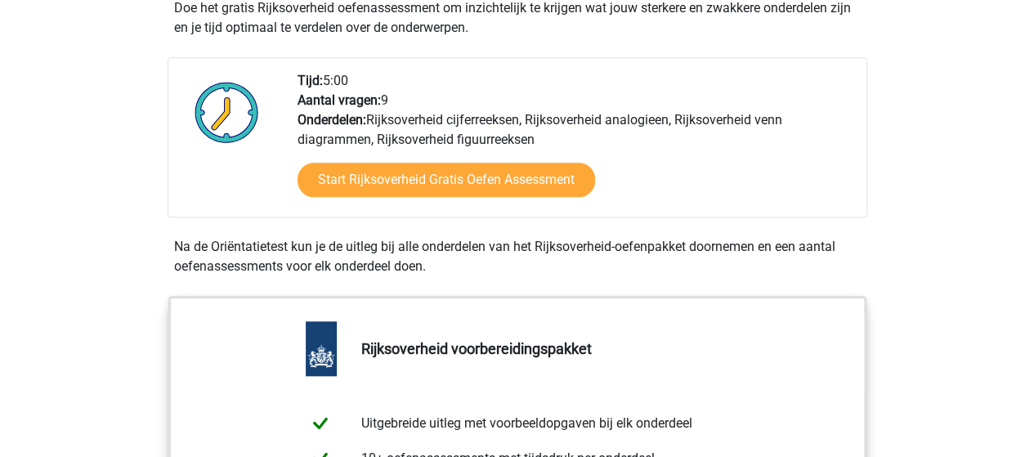
scroll to position [590, 0]
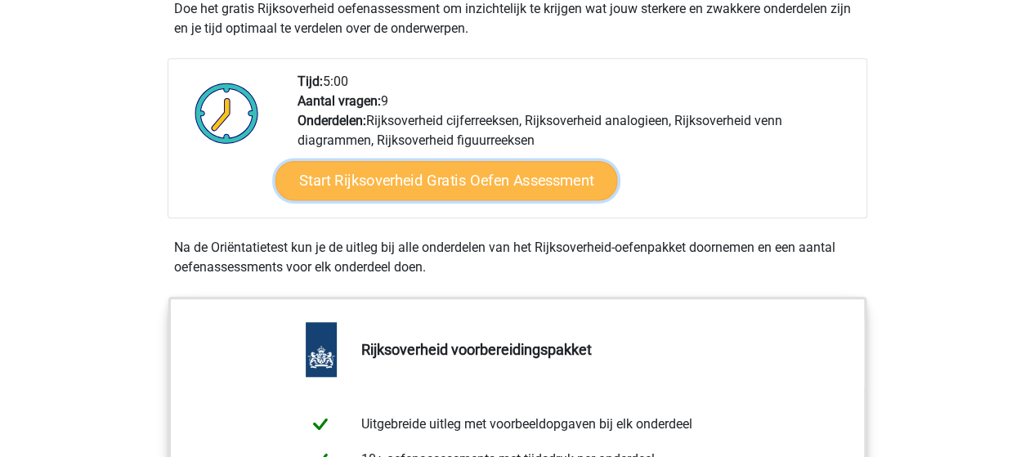
click at [536, 186] on link "Start Rijksoverheid Gratis Oefen Assessment" at bounding box center [446, 180] width 342 height 39
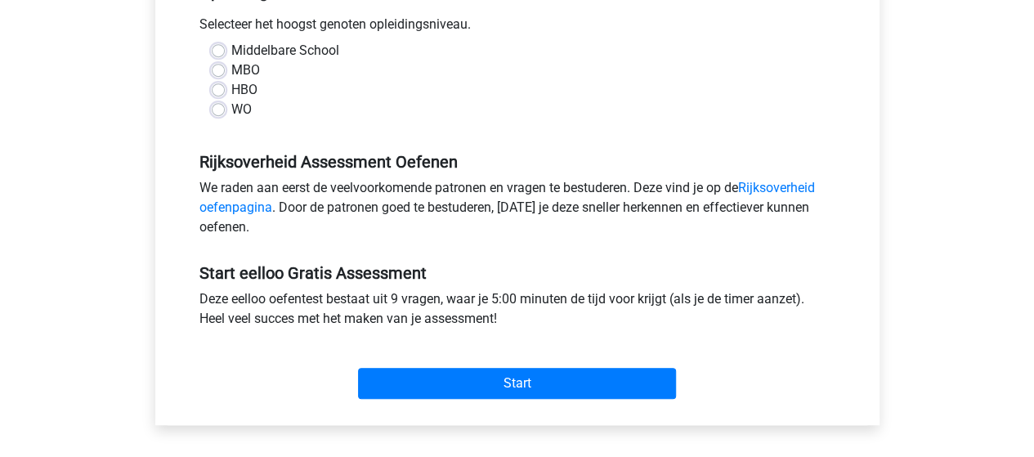
scroll to position [391, 0]
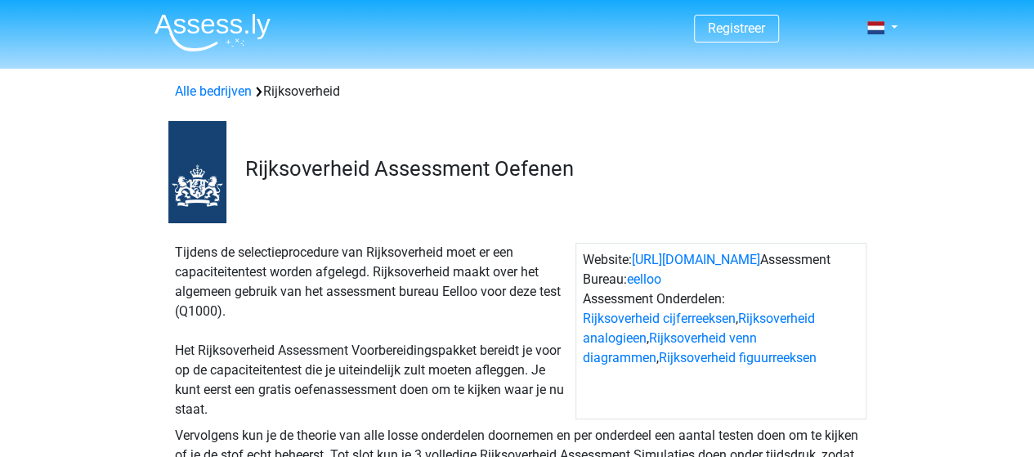
click at [902, 27] on div "Registreer Nederlands" at bounding box center [517, 28] width 776 height 53
click at [893, 27] on link at bounding box center [877, 28] width 33 height 20
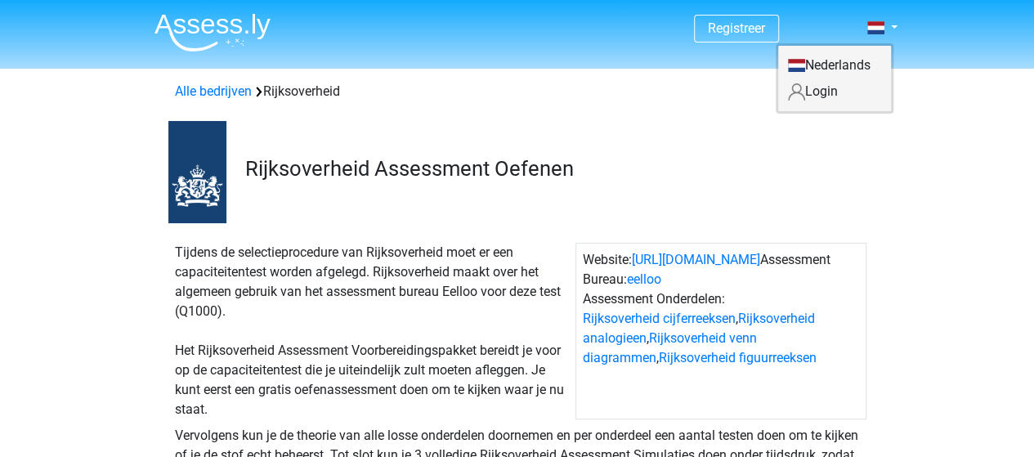
click at [874, 149] on div "Rijksoverheid Assessment Oefenen" at bounding box center [517, 168] width 776 height 109
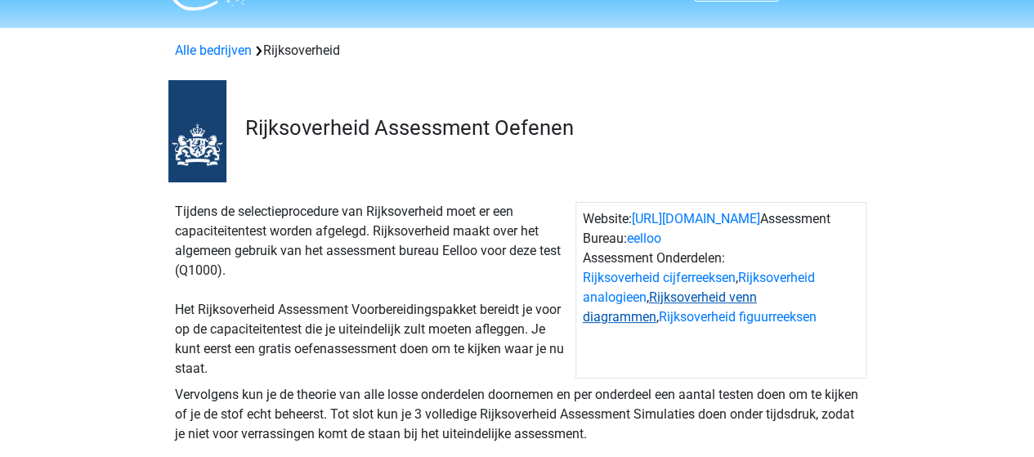
scroll to position [40, 0]
click at [721, 223] on link "https://www.rijksoverheid.nl" at bounding box center [696, 220] width 128 height 16
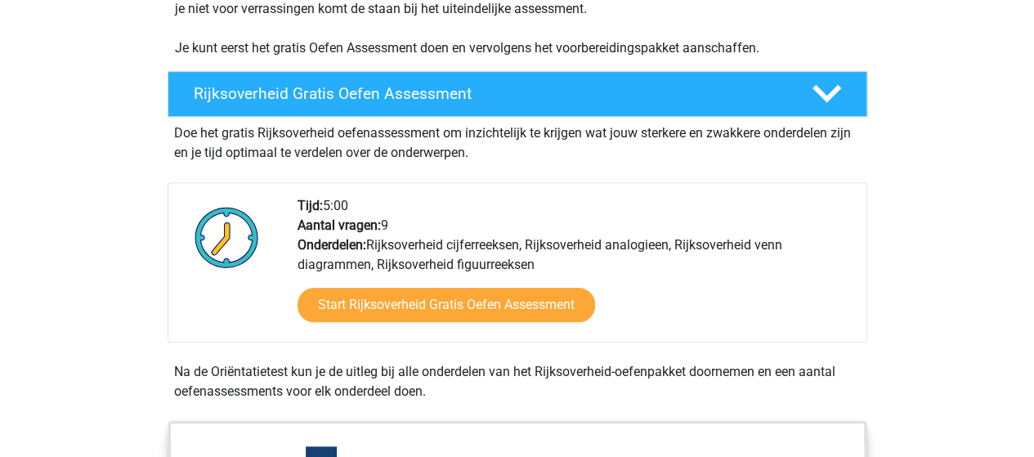
scroll to position [458, 0]
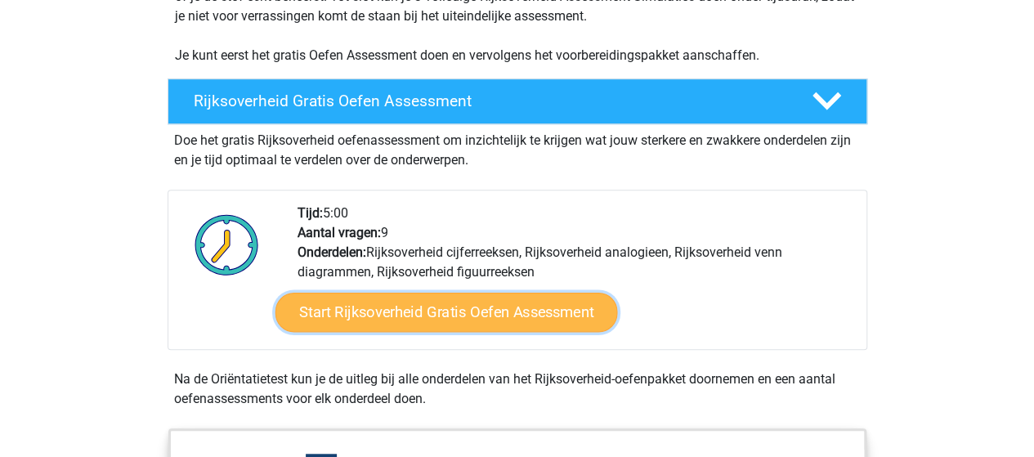
click at [543, 316] on link "Start Rijksoverheid Gratis Oefen Assessment" at bounding box center [446, 312] width 342 height 39
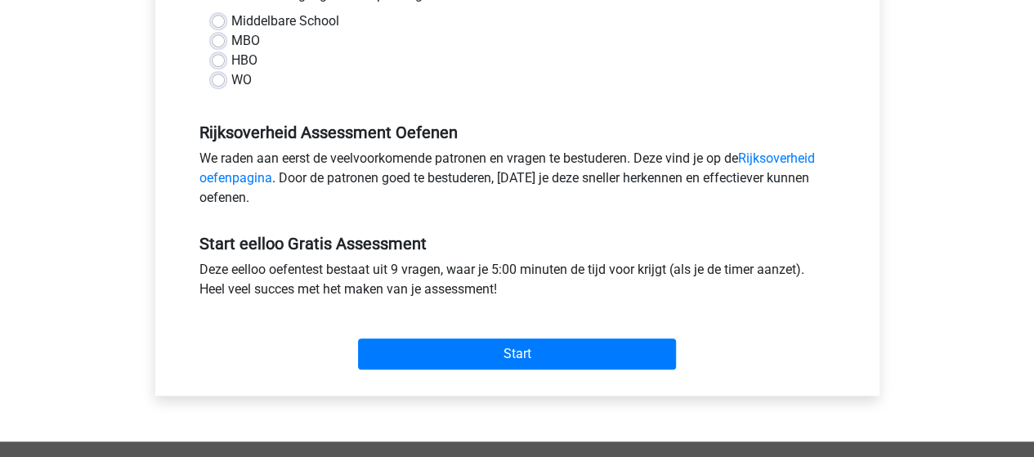
scroll to position [413, 0]
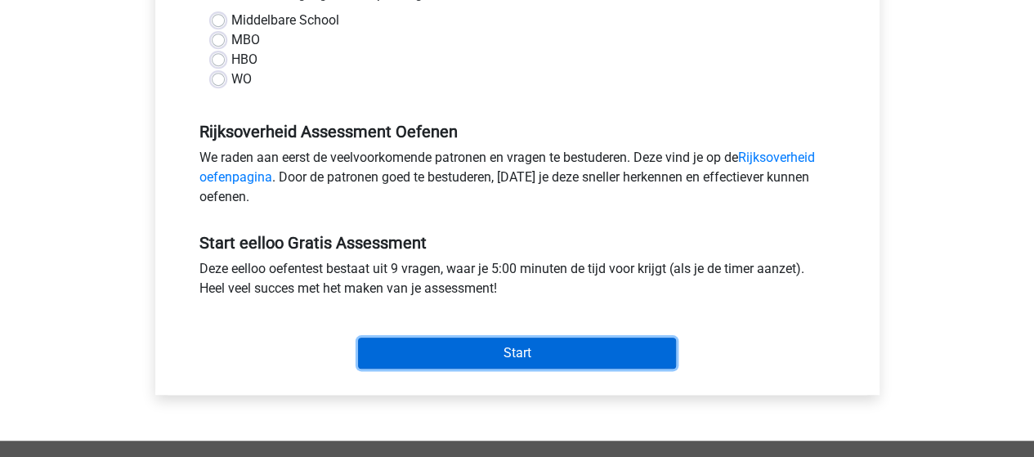
click at [436, 364] on input "Start" at bounding box center [517, 353] width 318 height 31
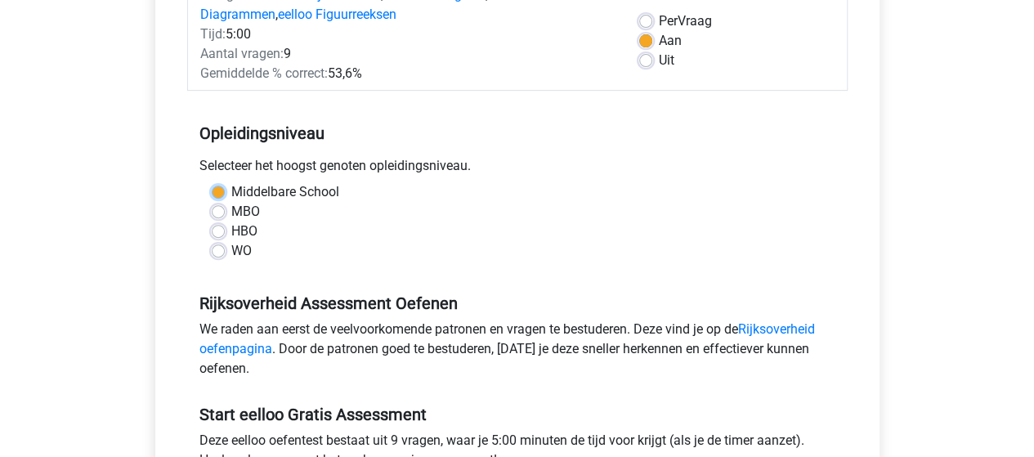
scroll to position [237, 0]
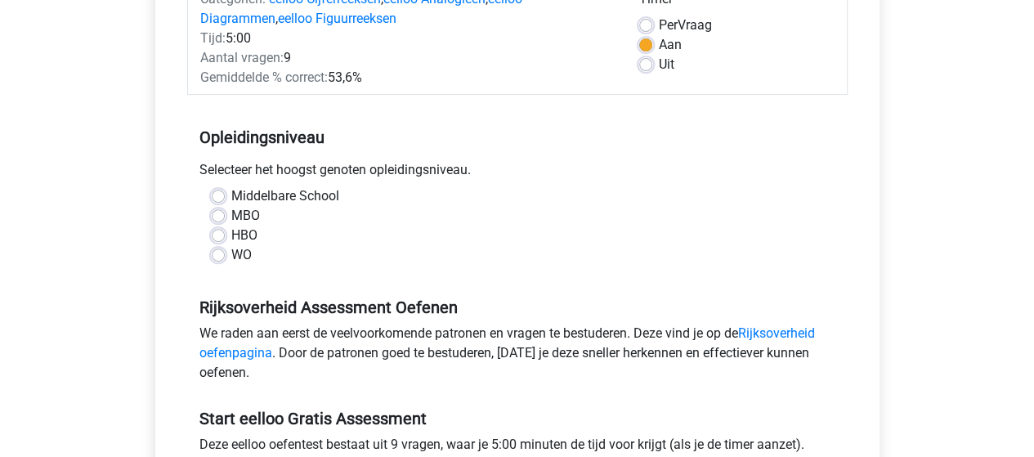
click at [343, 237] on div "HBO" at bounding box center [517, 236] width 611 height 20
click at [226, 230] on div "HBO" at bounding box center [517, 236] width 611 height 20
click at [231, 231] on label "HBO" at bounding box center [244, 236] width 26 height 20
click at [222, 231] on input "HBO" at bounding box center [218, 234] width 13 height 16
radio input "true"
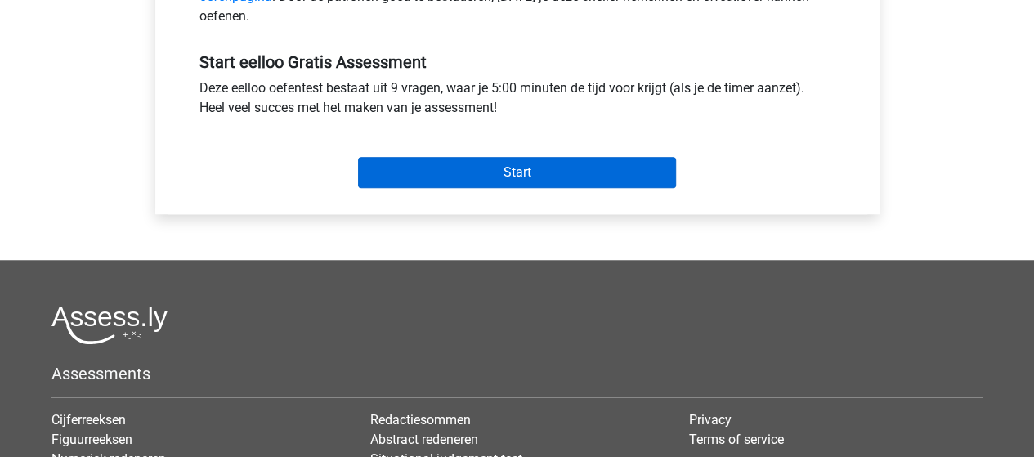
scroll to position [592, 0]
click at [534, 166] on input "Start" at bounding box center [517, 173] width 318 height 31
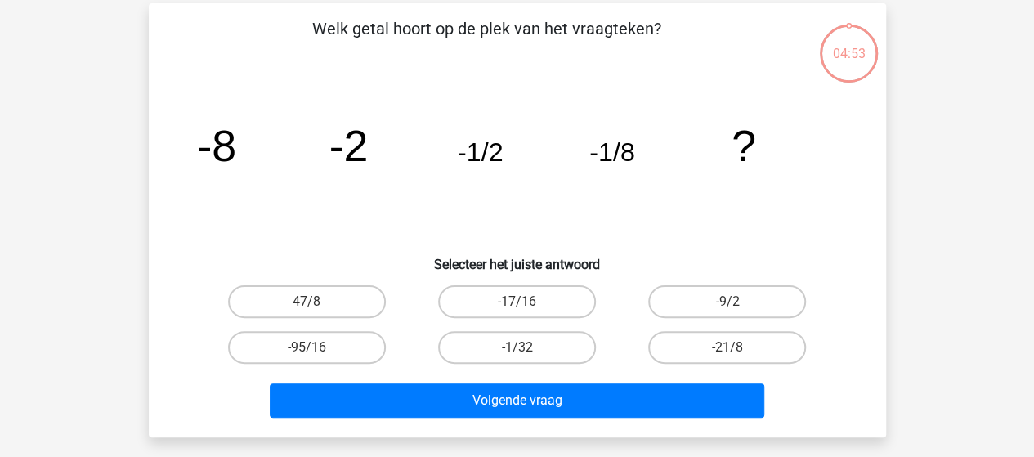
scroll to position [74, 0]
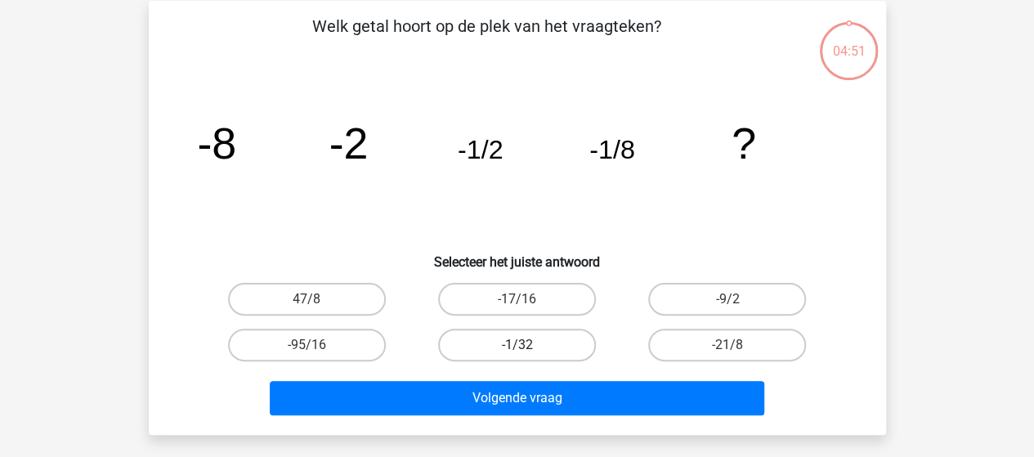
click at [559, 355] on label "-1/32" at bounding box center [517, 345] width 158 height 33
click at [527, 355] on input "-1/32" at bounding box center [521, 350] width 11 height 11
radio input "true"
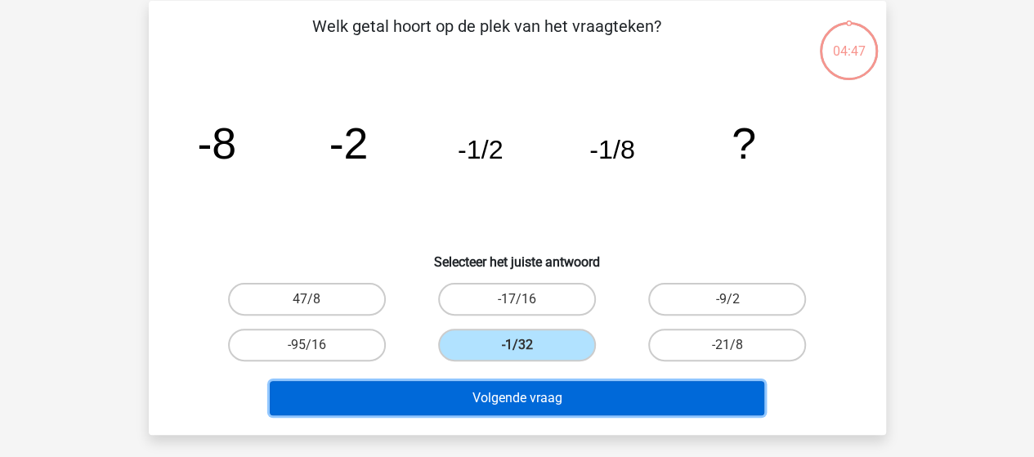
click at [551, 405] on button "Volgende vraag" at bounding box center [517, 398] width 494 height 34
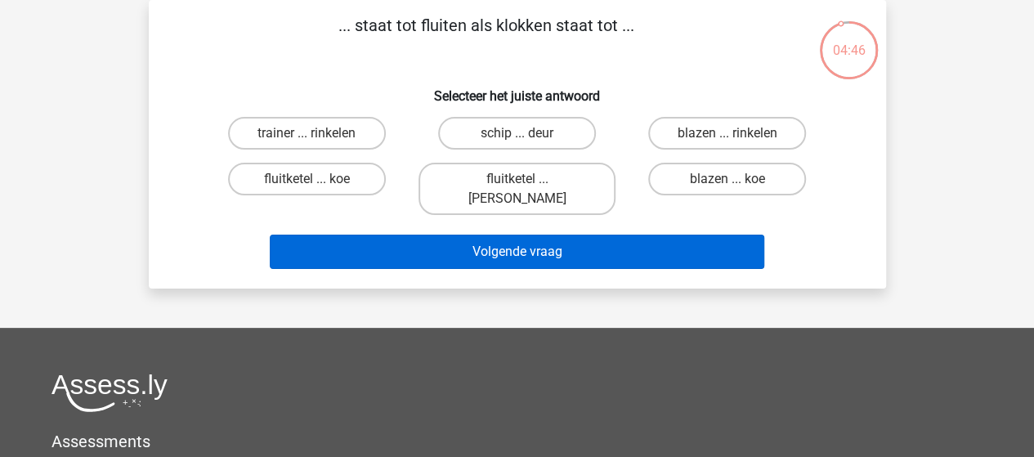
scroll to position [0, 0]
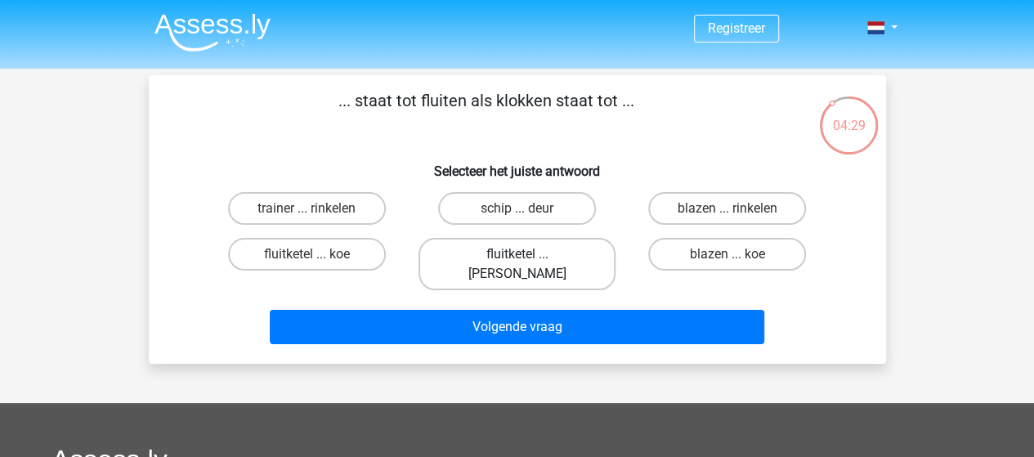
click at [557, 253] on label "fluitketel ... [PERSON_NAME]" at bounding box center [516, 264] width 197 height 52
click at [527, 254] on input "fluitketel ... [PERSON_NAME]" at bounding box center [521, 259] width 11 height 11
radio input "true"
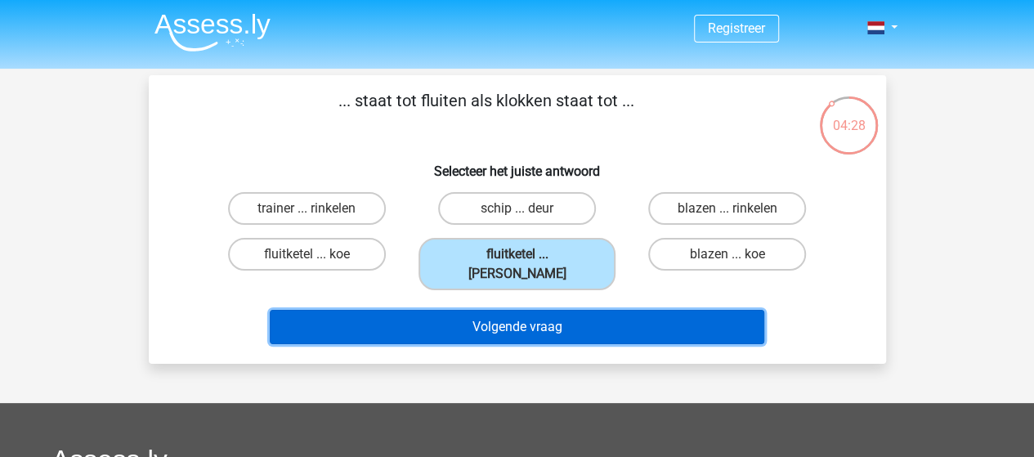
click at [554, 313] on button "Volgende vraag" at bounding box center [517, 327] width 494 height 34
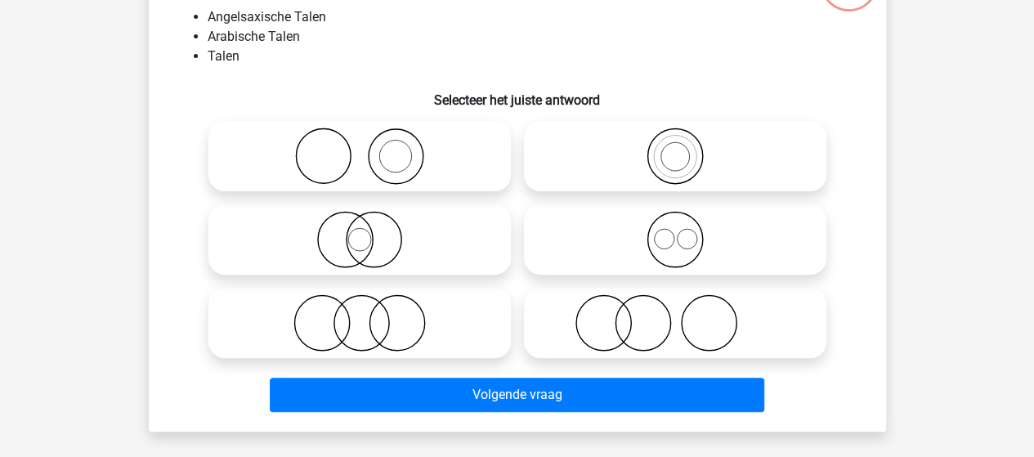
scroll to position [146, 0]
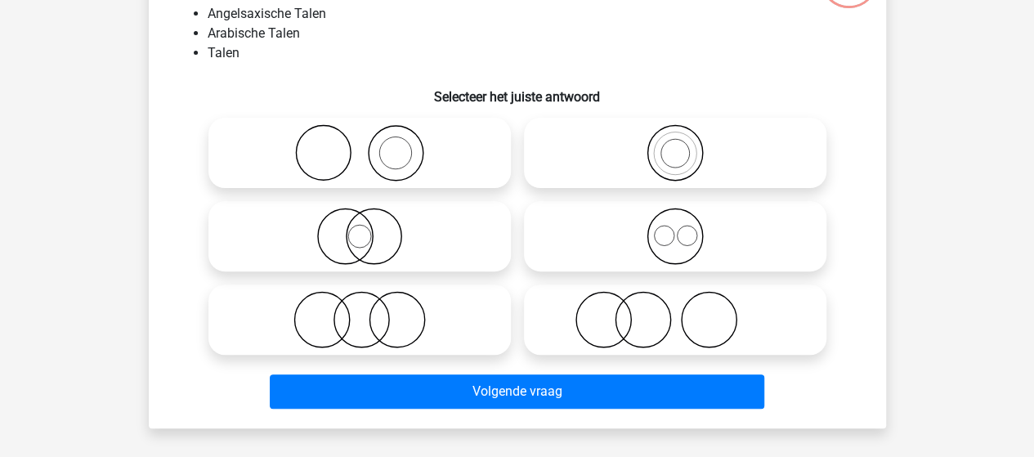
click at [659, 335] on icon at bounding box center [674, 319] width 289 height 57
click at [675, 311] on input "radio" at bounding box center [680, 306] width 11 height 11
radio input "true"
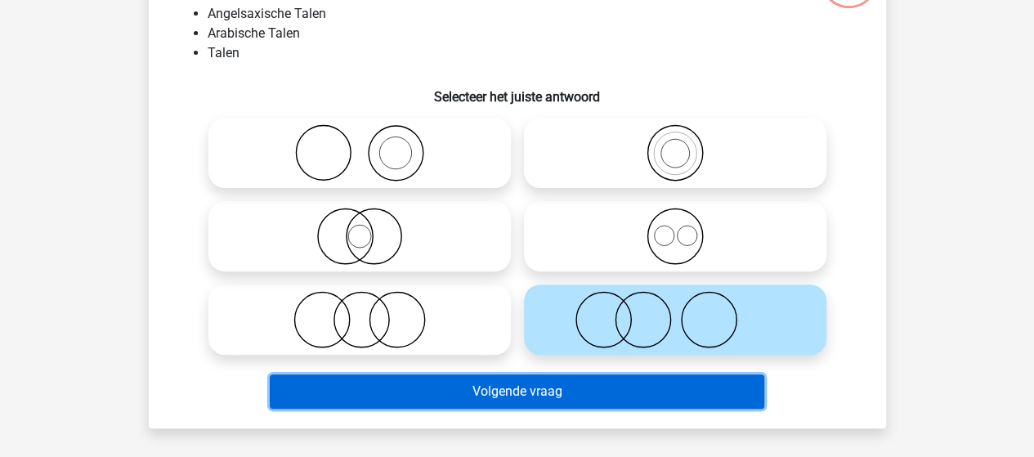
click at [621, 400] on button "Volgende vraag" at bounding box center [517, 391] width 494 height 34
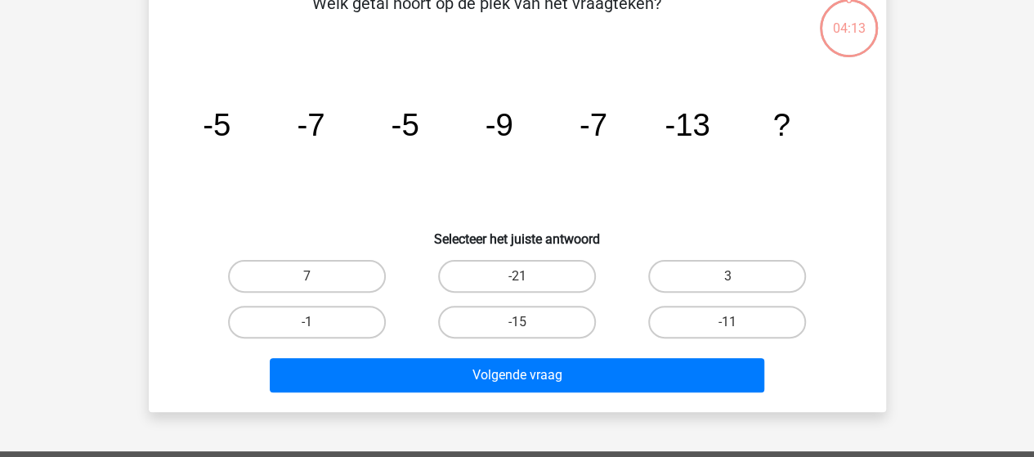
scroll to position [75, 0]
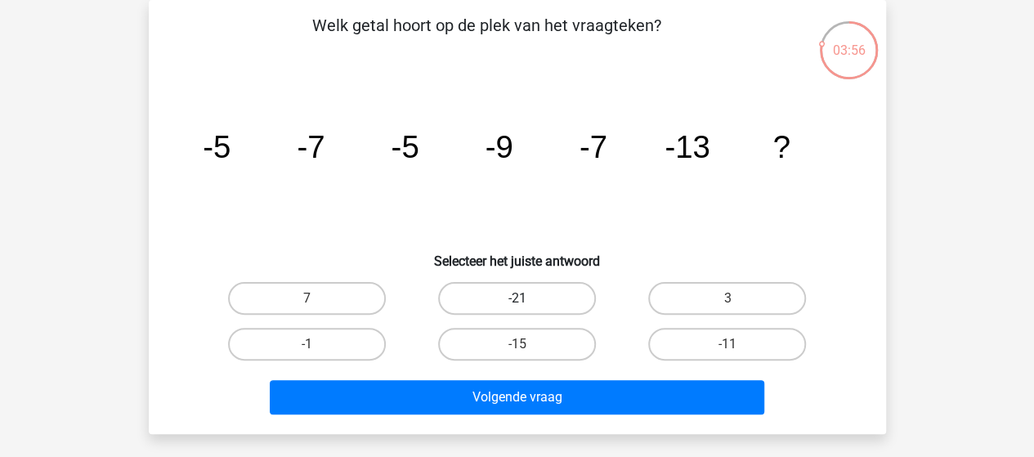
click at [475, 288] on label "-21" at bounding box center [517, 298] width 158 height 33
click at [516, 298] on input "-21" at bounding box center [521, 303] width 11 height 11
radio input "true"
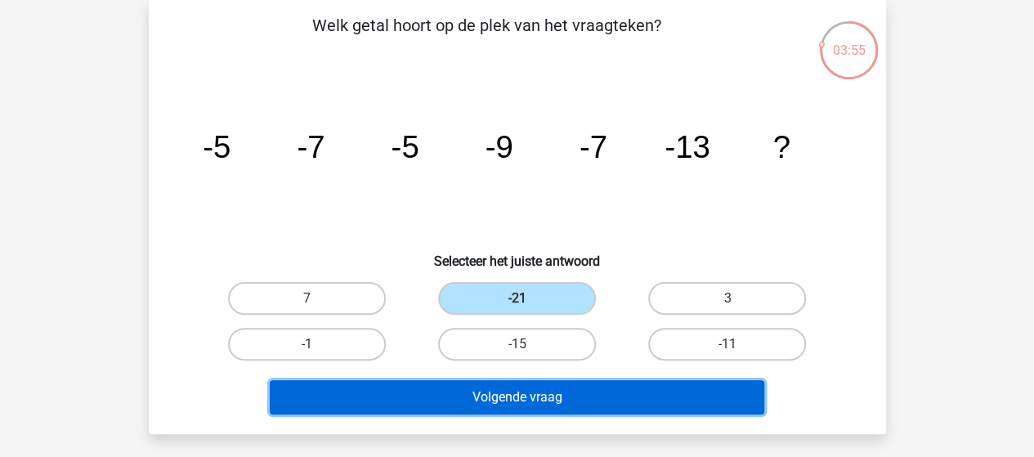
click at [535, 401] on button "Volgende vraag" at bounding box center [517, 397] width 494 height 34
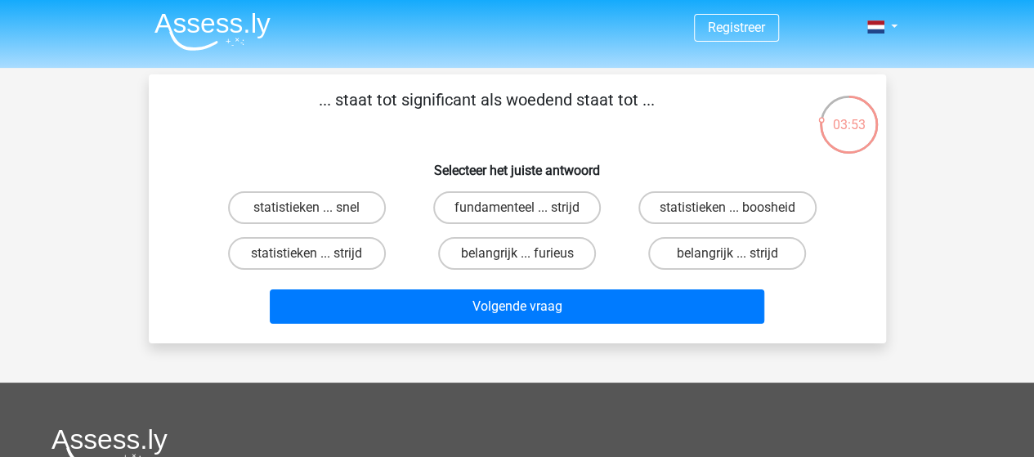
scroll to position [0, 0]
